Goal: Information Seeking & Learning: Understand process/instructions

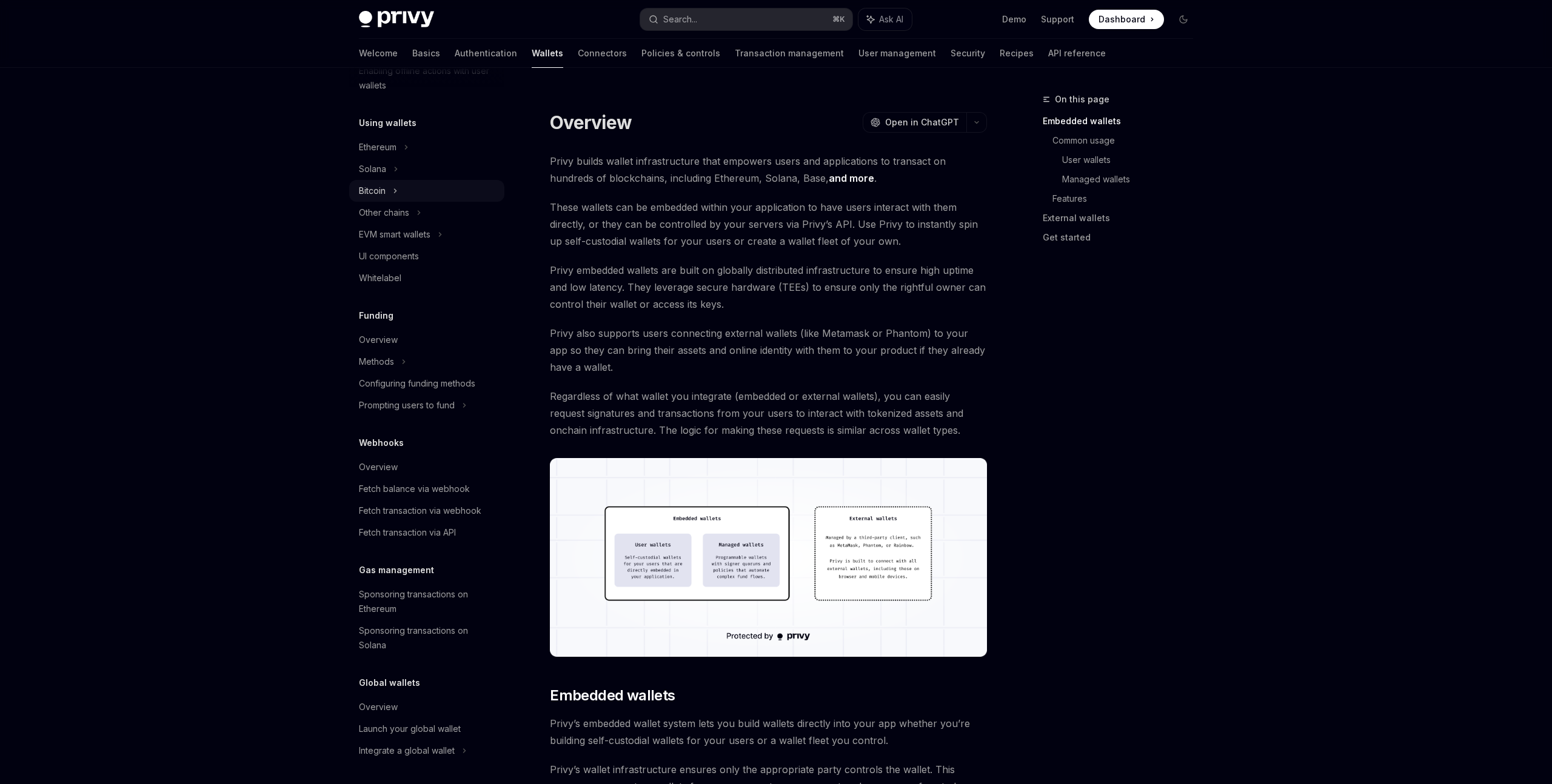
scroll to position [264, 0]
click at [446, 492] on div "Fetch balance via webhook" at bounding box center [414, 487] width 111 height 14
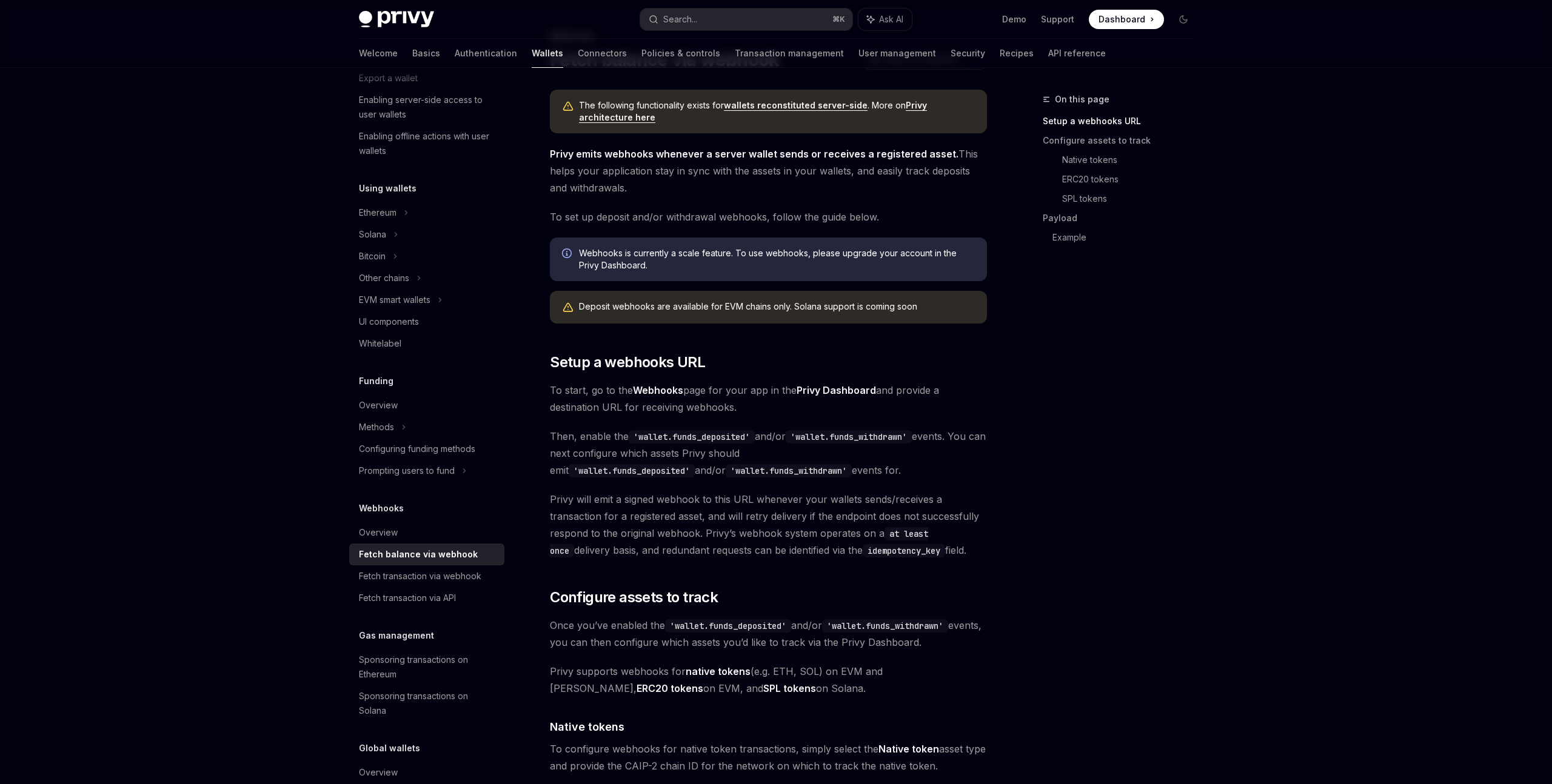
scroll to position [189, 0]
click at [407, 32] on div "Methods" at bounding box center [427, 21] width 155 height 21
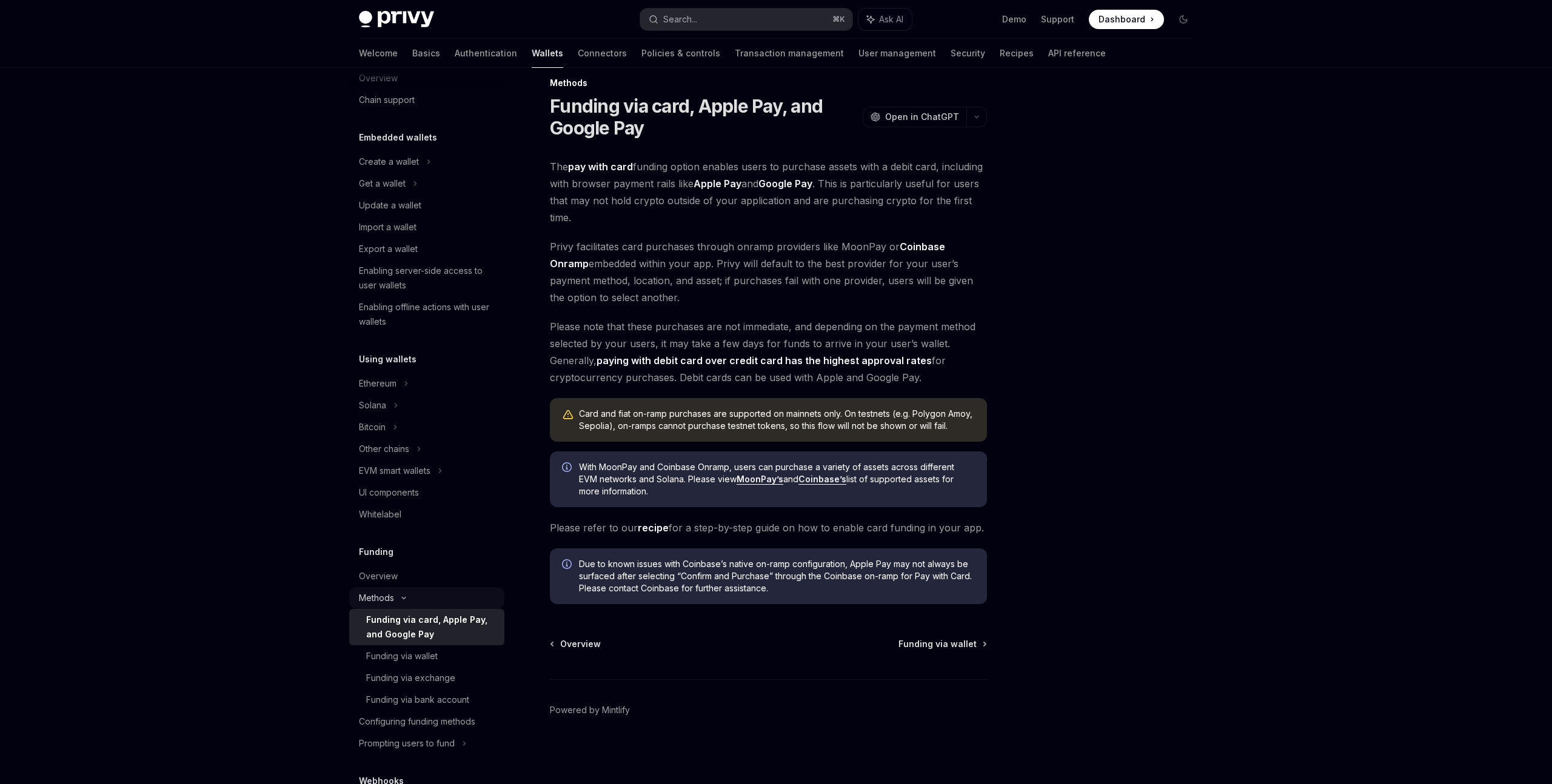
scroll to position [21, 0]
click at [403, 177] on div "Ethereum" at bounding box center [427, 166] width 155 height 21
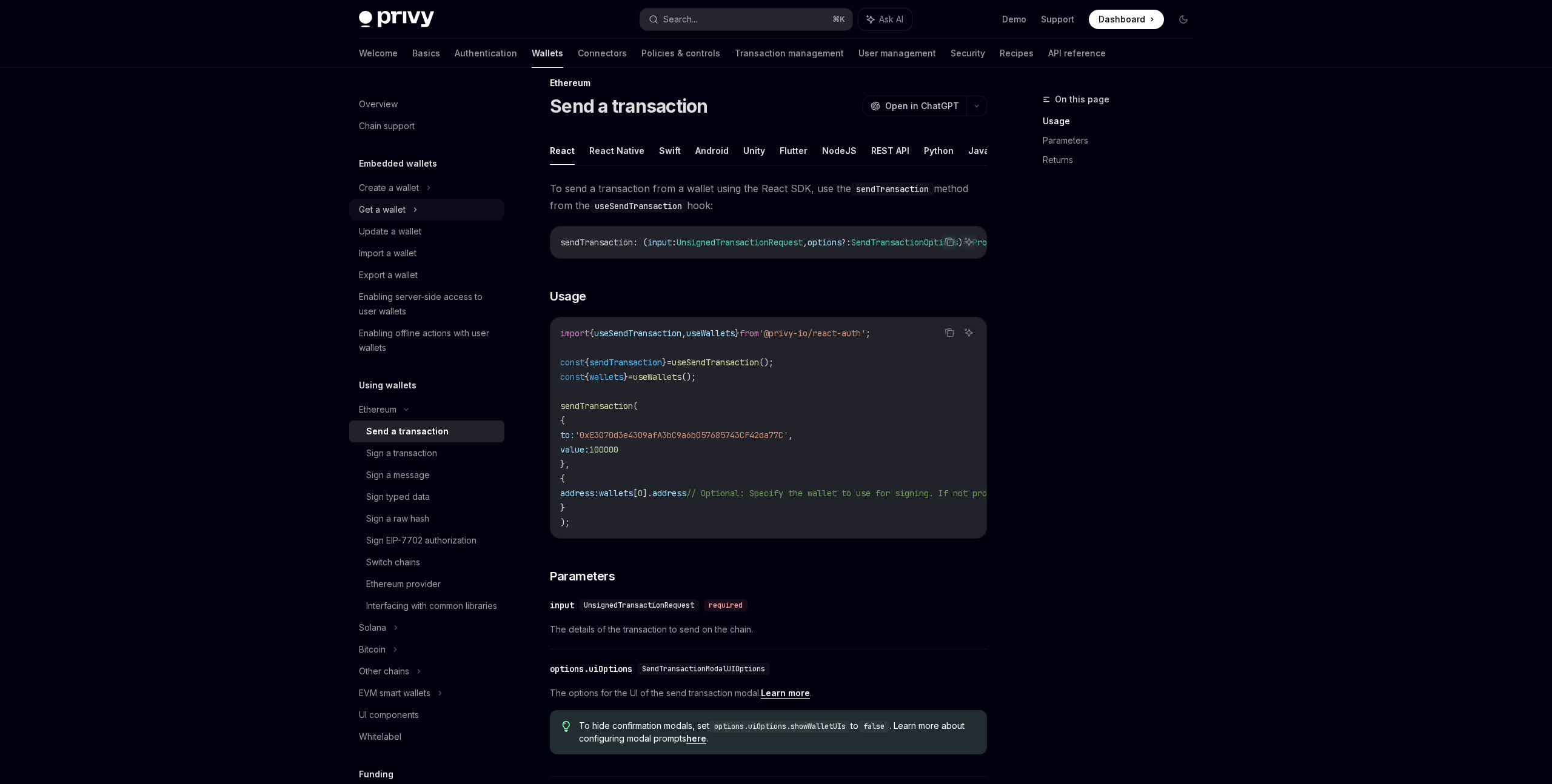
click at [414, 206] on icon at bounding box center [415, 209] width 5 height 14
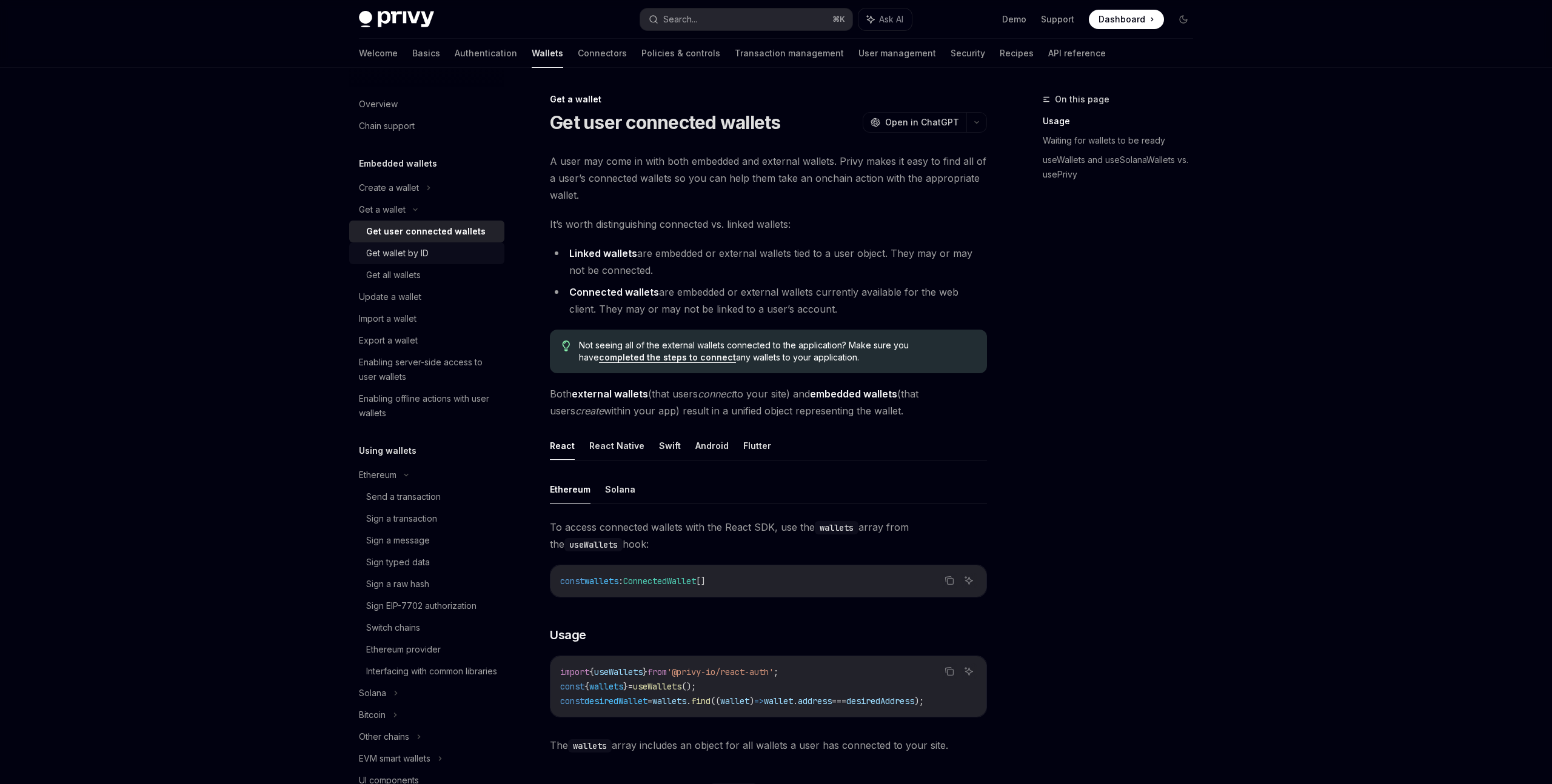
click at [413, 254] on div "Get wallet by ID" at bounding box center [397, 253] width 62 height 14
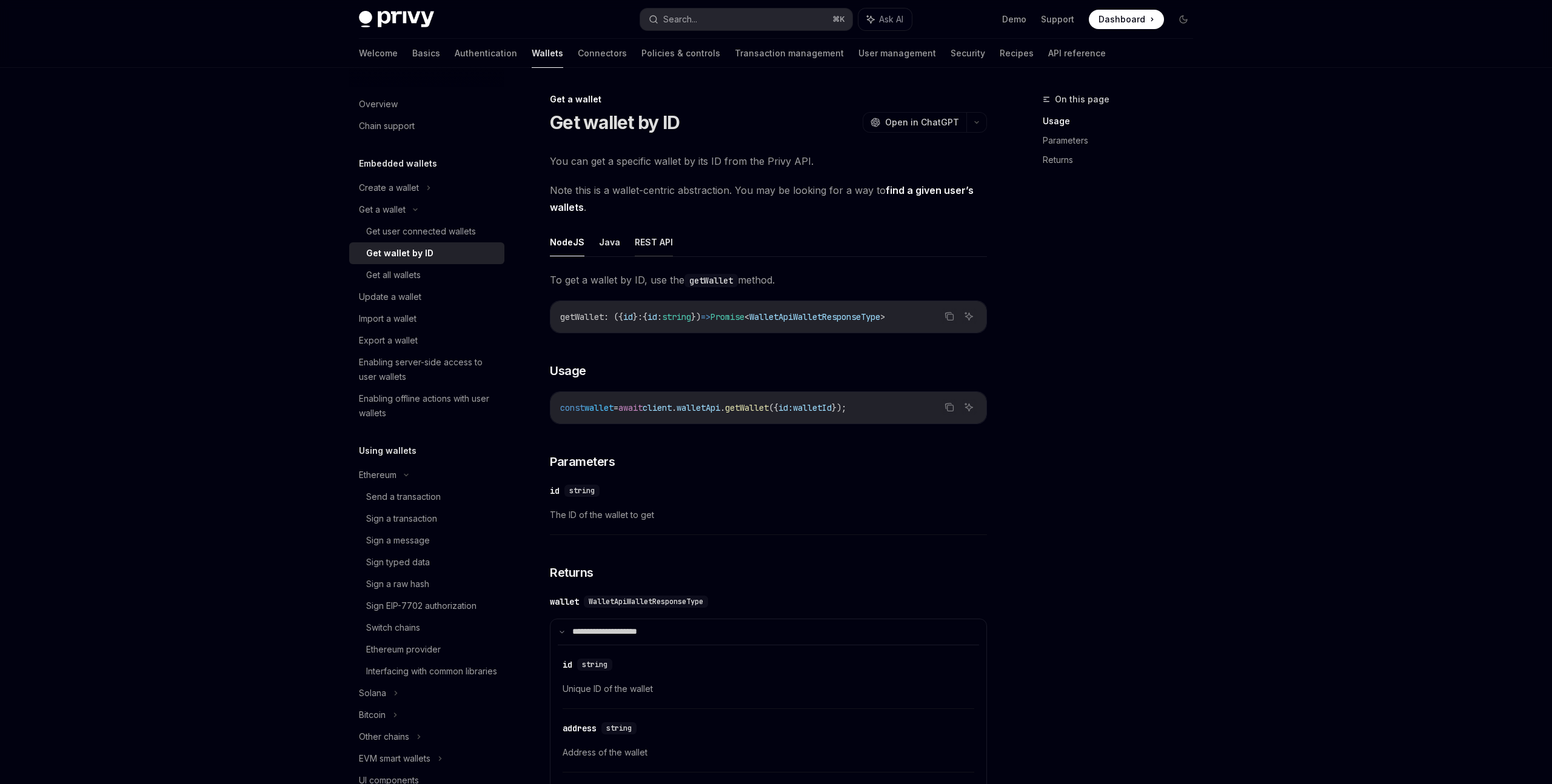
click at [639, 247] on button "REST API" at bounding box center [653, 242] width 38 height 29
type textarea "*"
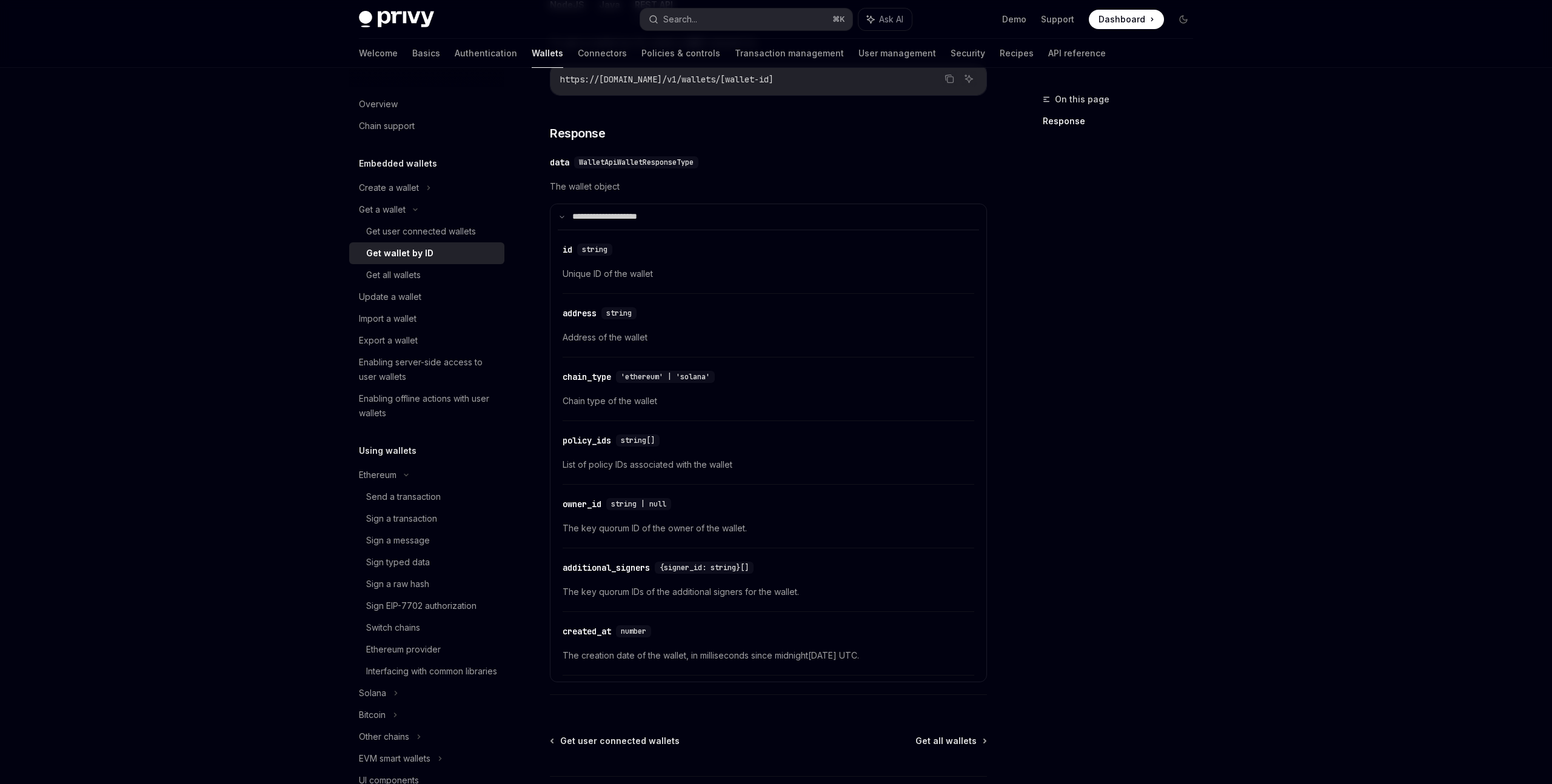
scroll to position [226, 0]
